Goal: Check status: Check status

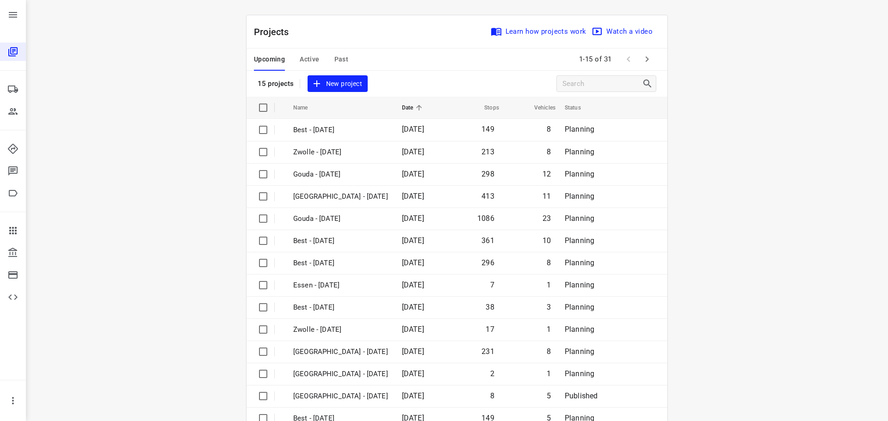
click at [306, 60] on span "Active" at bounding box center [309, 60] width 19 height 12
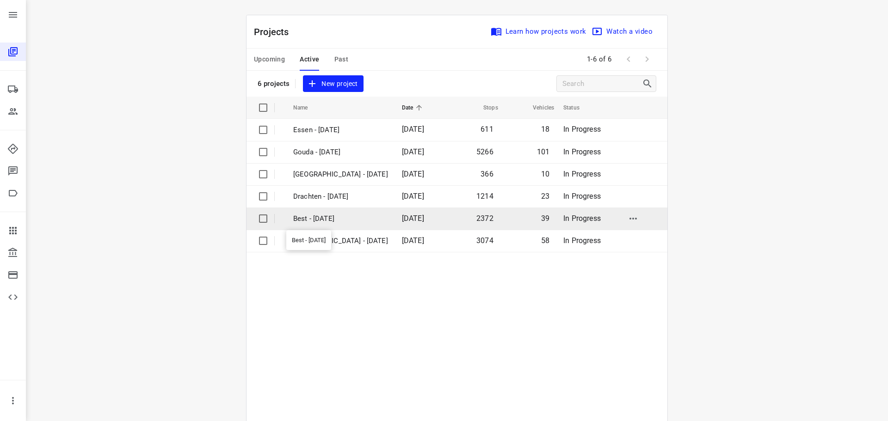
click at [316, 220] on p "Best - [DATE]" at bounding box center [340, 219] width 95 height 11
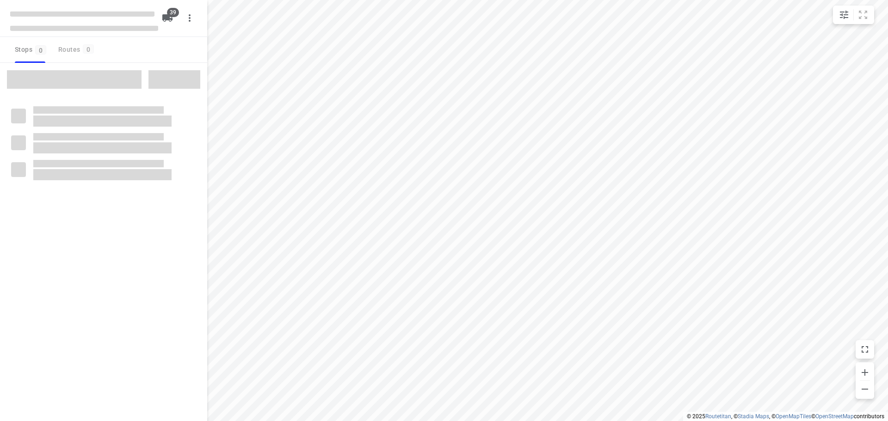
checkbox input "true"
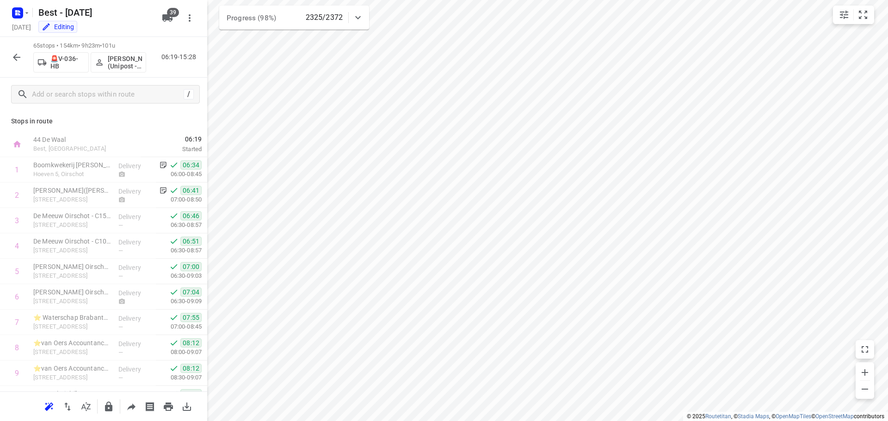
click at [25, 59] on button "button" at bounding box center [16, 57] width 19 height 19
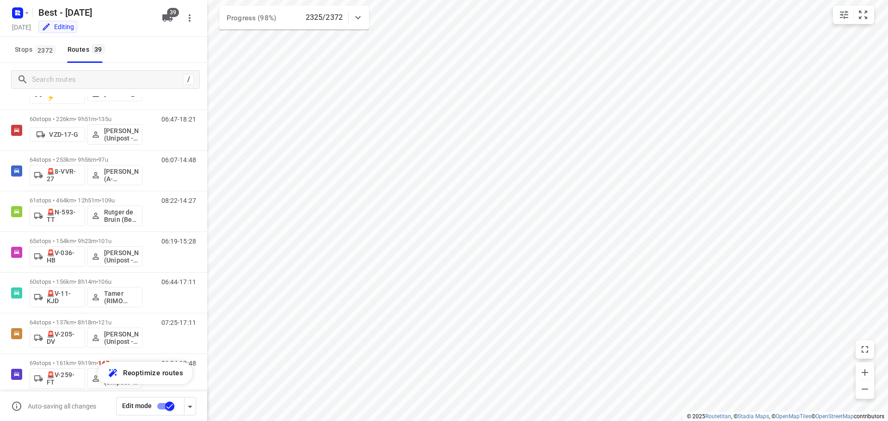
scroll to position [1156, 0]
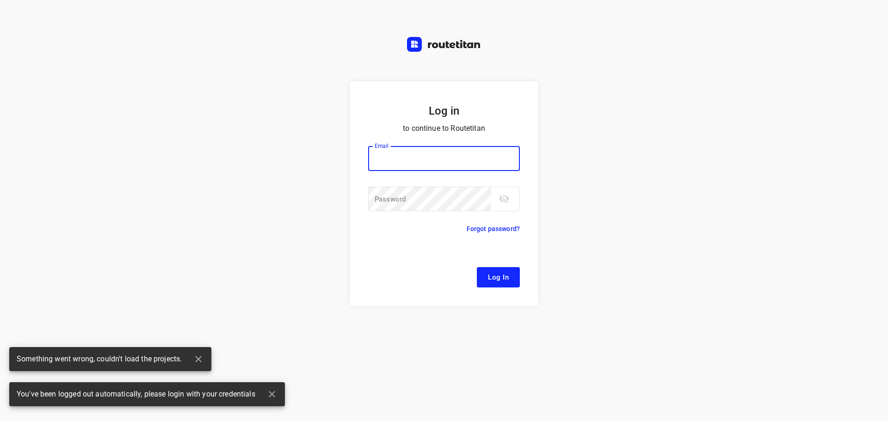
type input "[EMAIL_ADDRESS][DOMAIN_NAME]"
